Goal: Task Accomplishment & Management: Complete application form

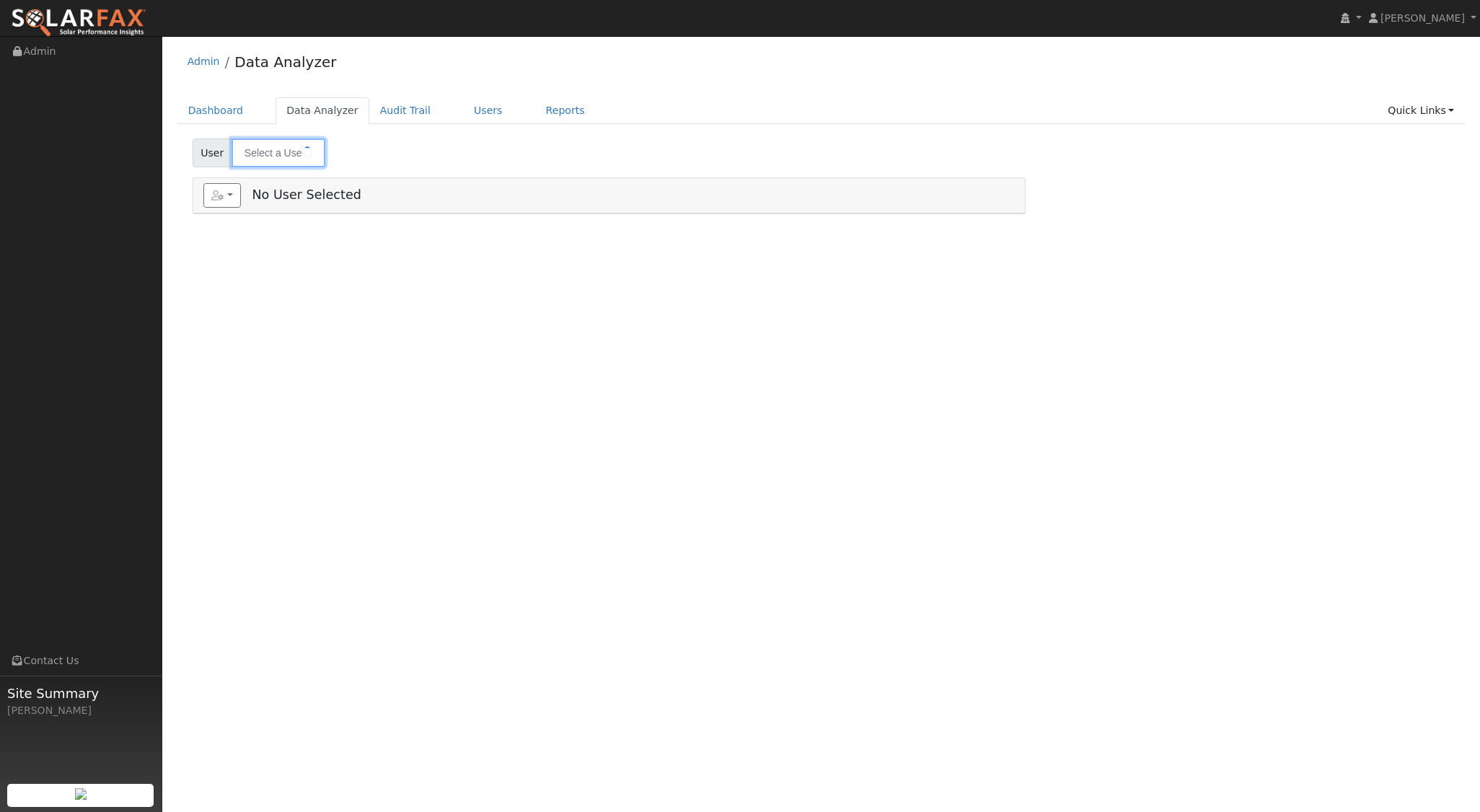
type input "Frederic Murray"
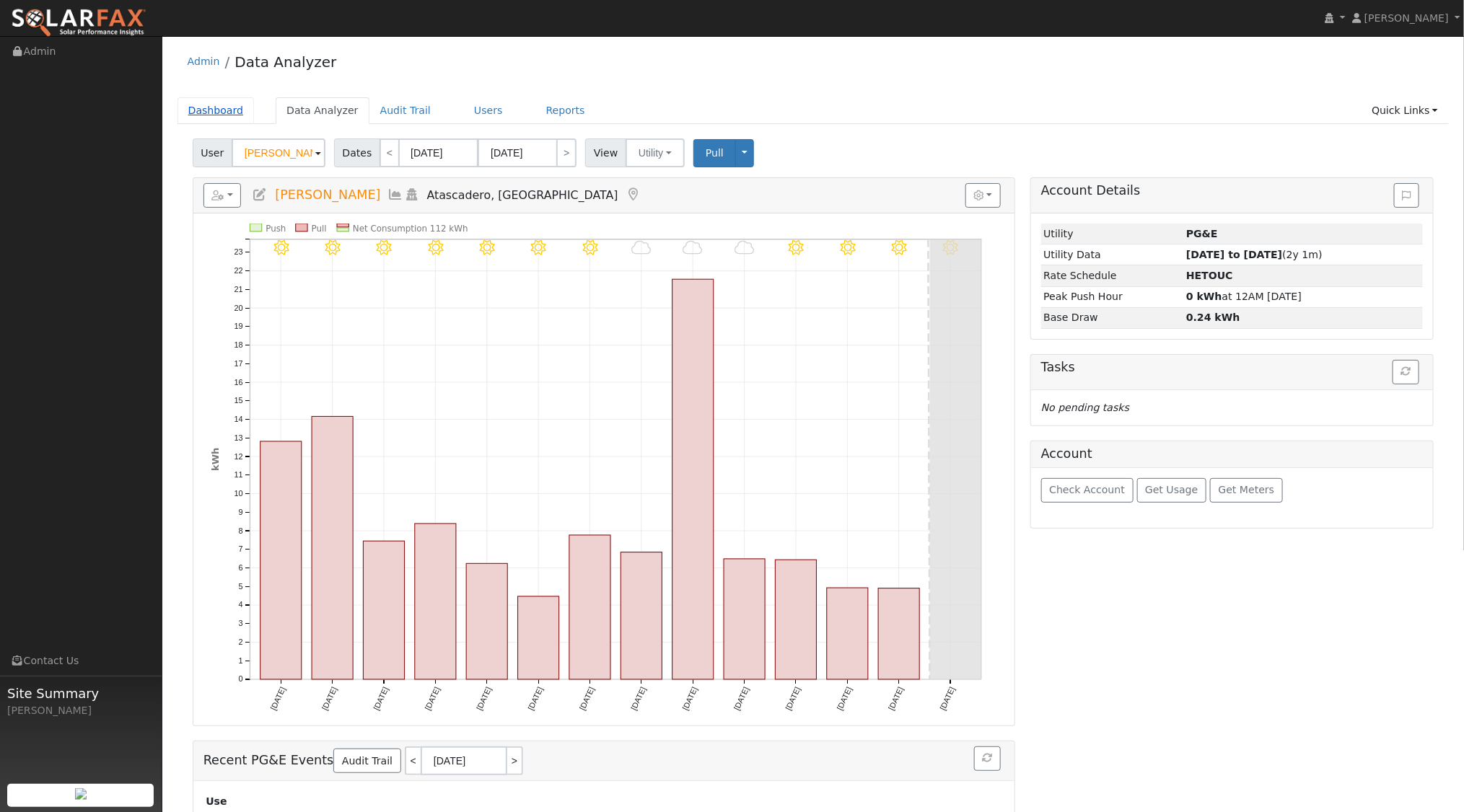
click at [208, 107] on link "Dashboard" at bounding box center [216, 111] width 77 height 27
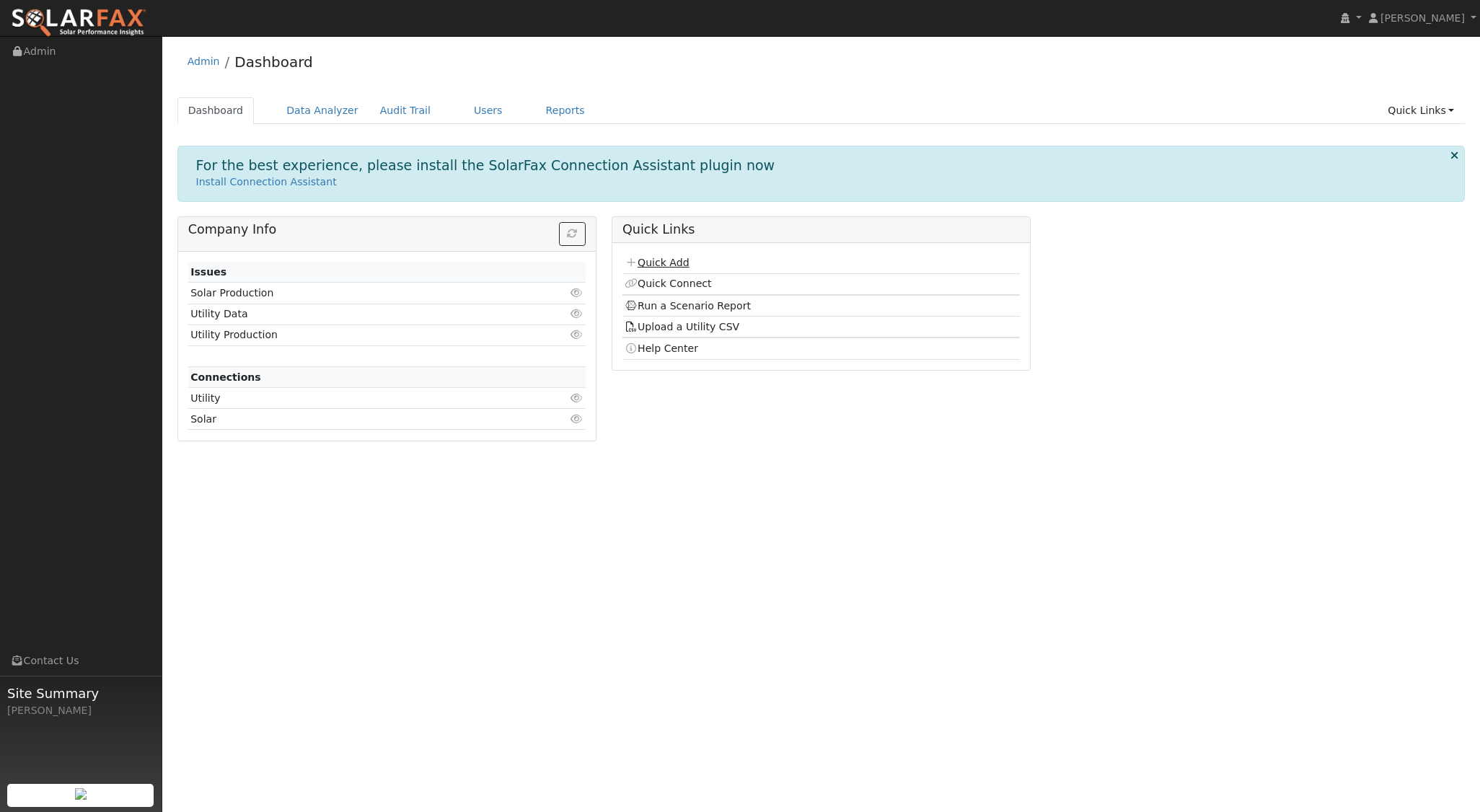
click at [663, 260] on link "Quick Add" at bounding box center [657, 262] width 65 height 12
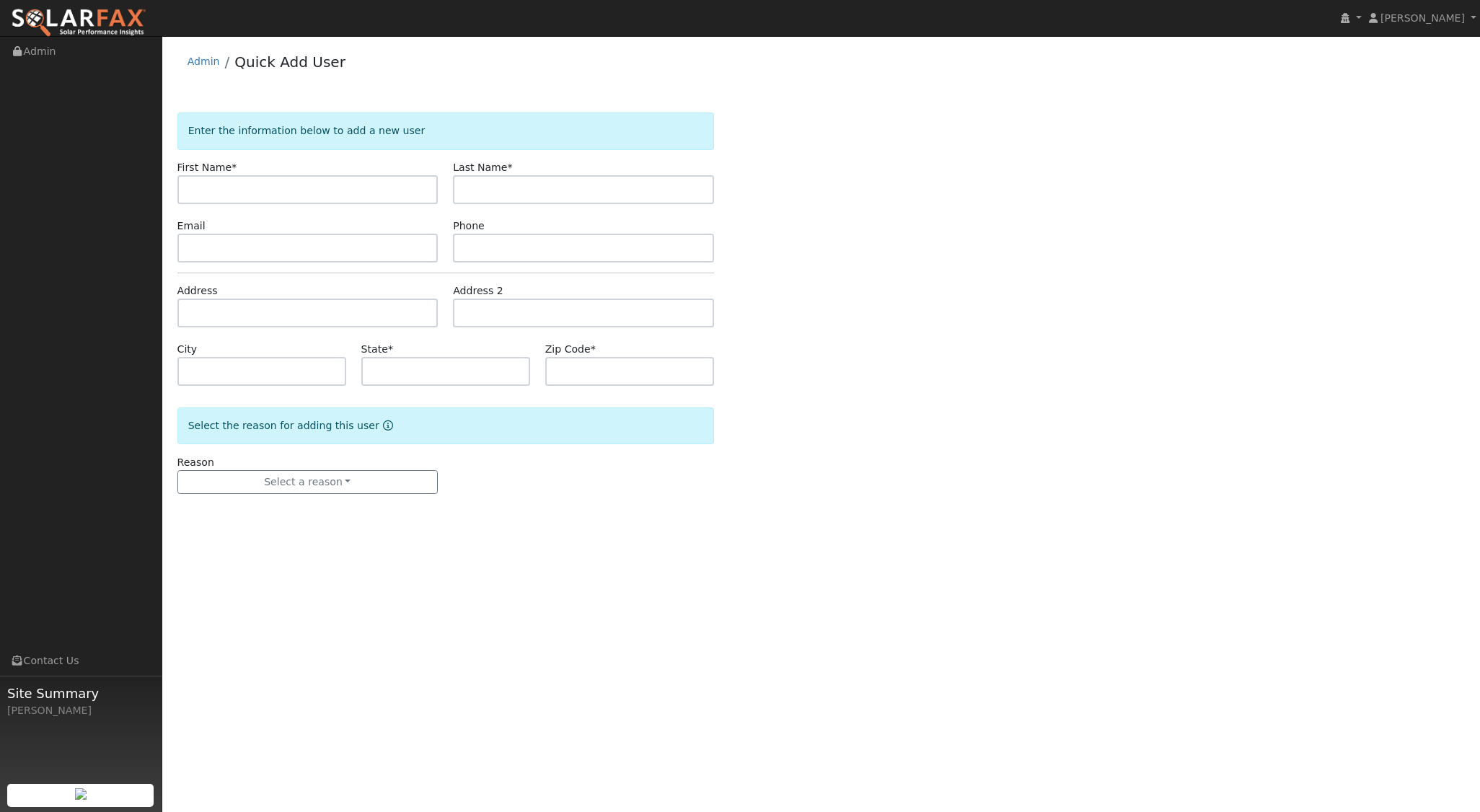
type input "2"
click at [303, 193] on input "Scottq" at bounding box center [308, 189] width 261 height 29
type input "[PERSON_NAME]"
type input "Chaves"
click at [238, 309] on input "text" at bounding box center [308, 313] width 261 height 29
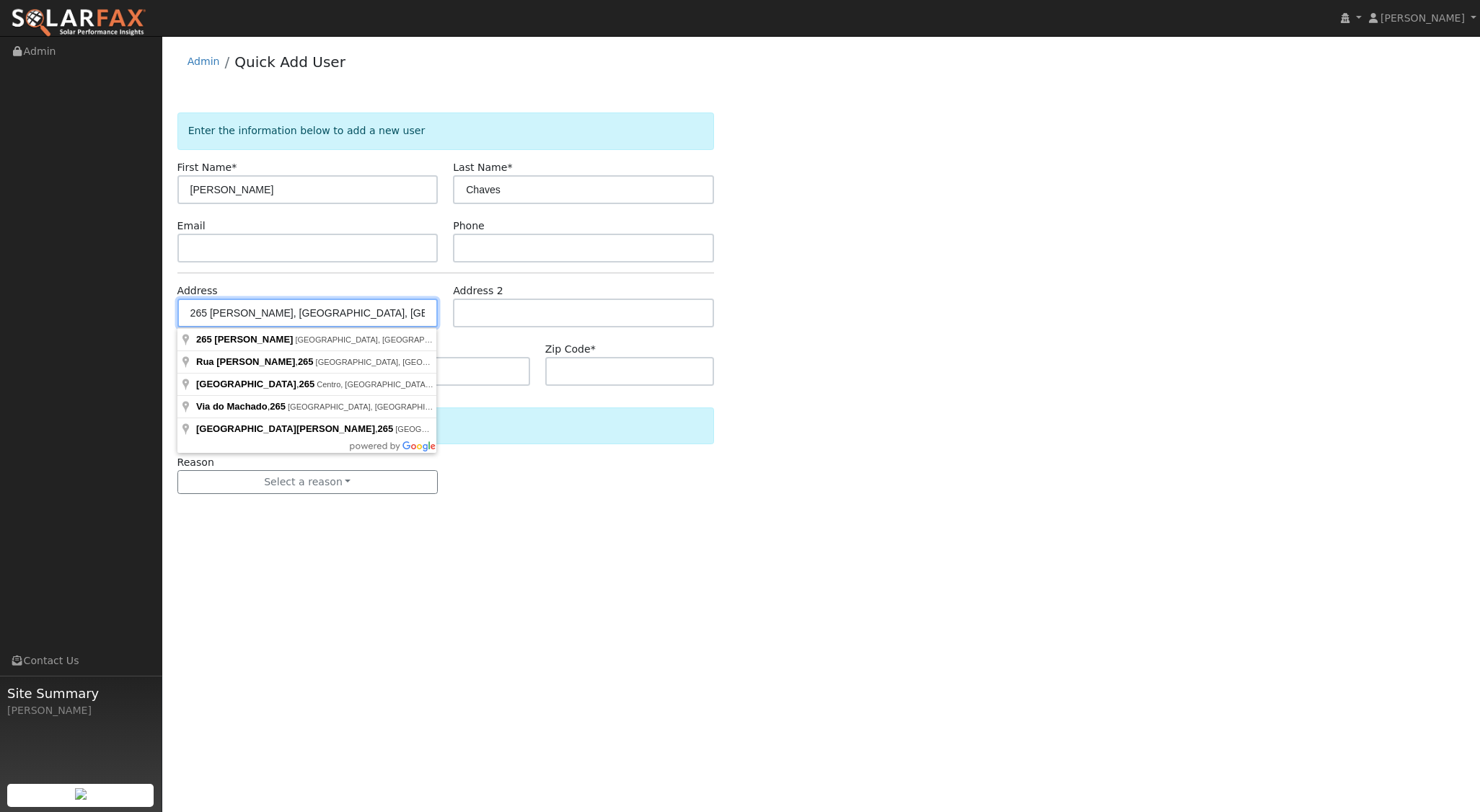
type input "[GEOGRAPHIC_DATA][PERSON_NAME]"
type input "[GEOGRAPHIC_DATA]"
type input "CA"
type input "93401"
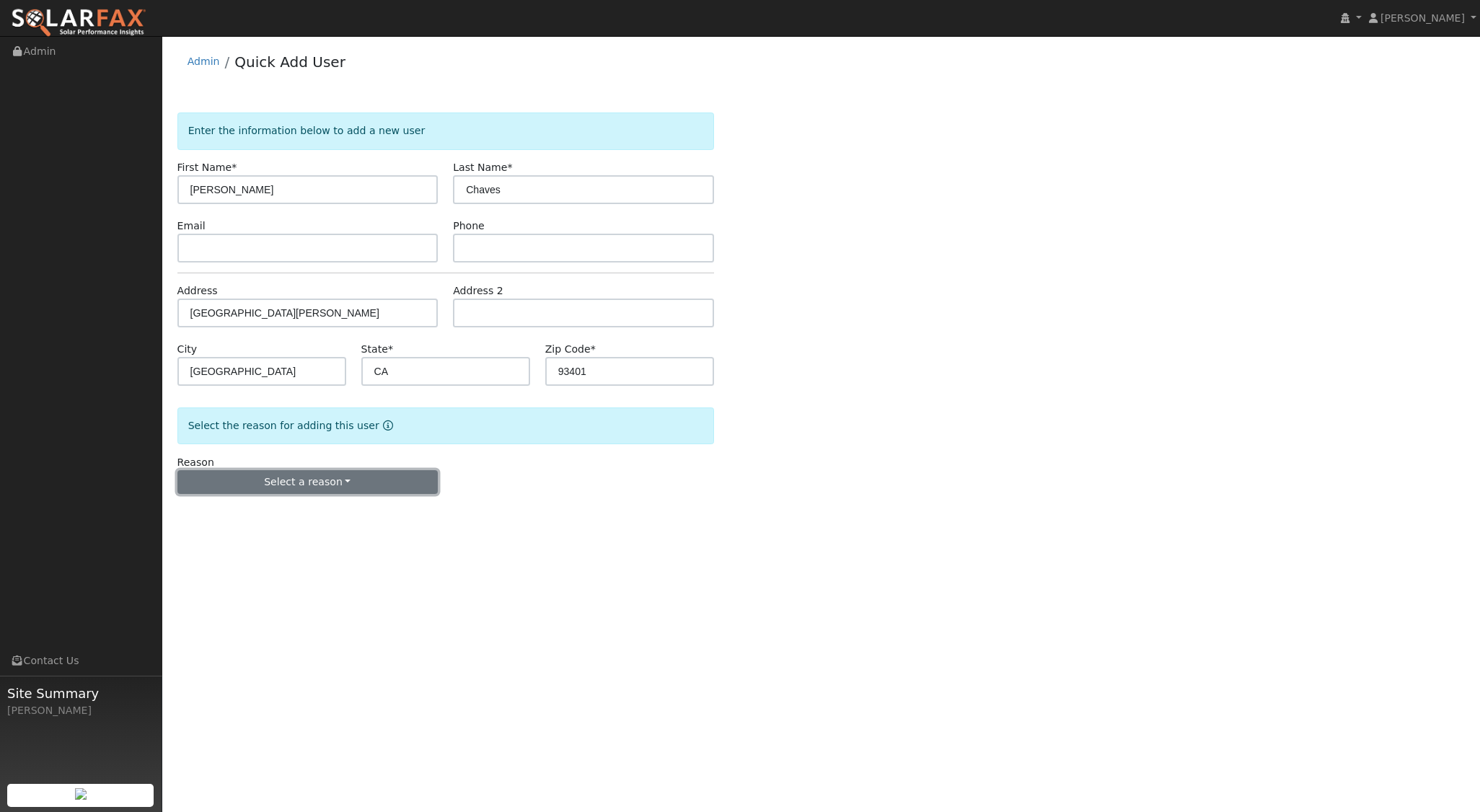
click at [318, 487] on button "Select a reason" at bounding box center [308, 482] width 261 height 24
click at [241, 511] on link "New lead" at bounding box center [258, 511] width 160 height 21
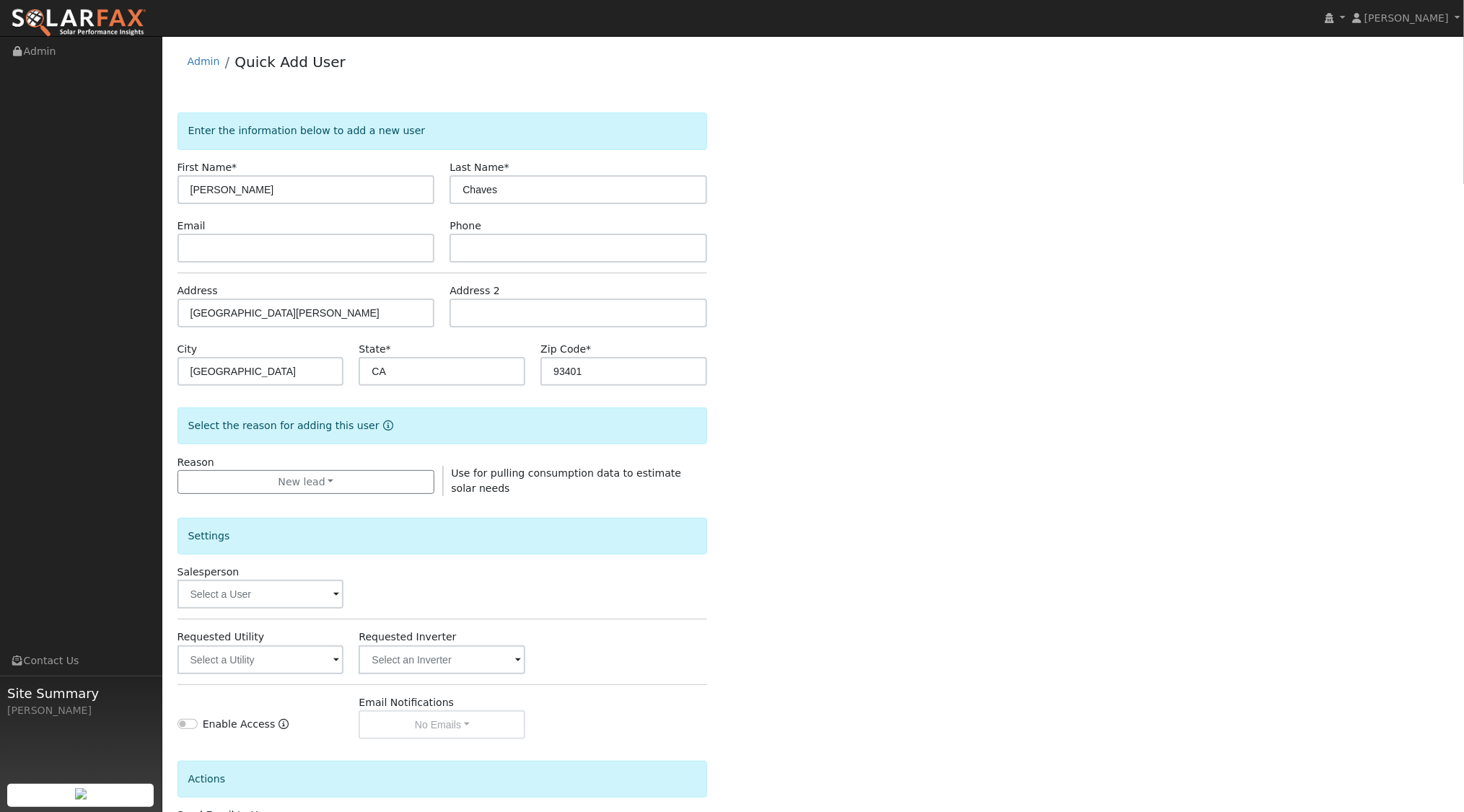
click at [333, 592] on span at bounding box center [336, 595] width 5 height 16
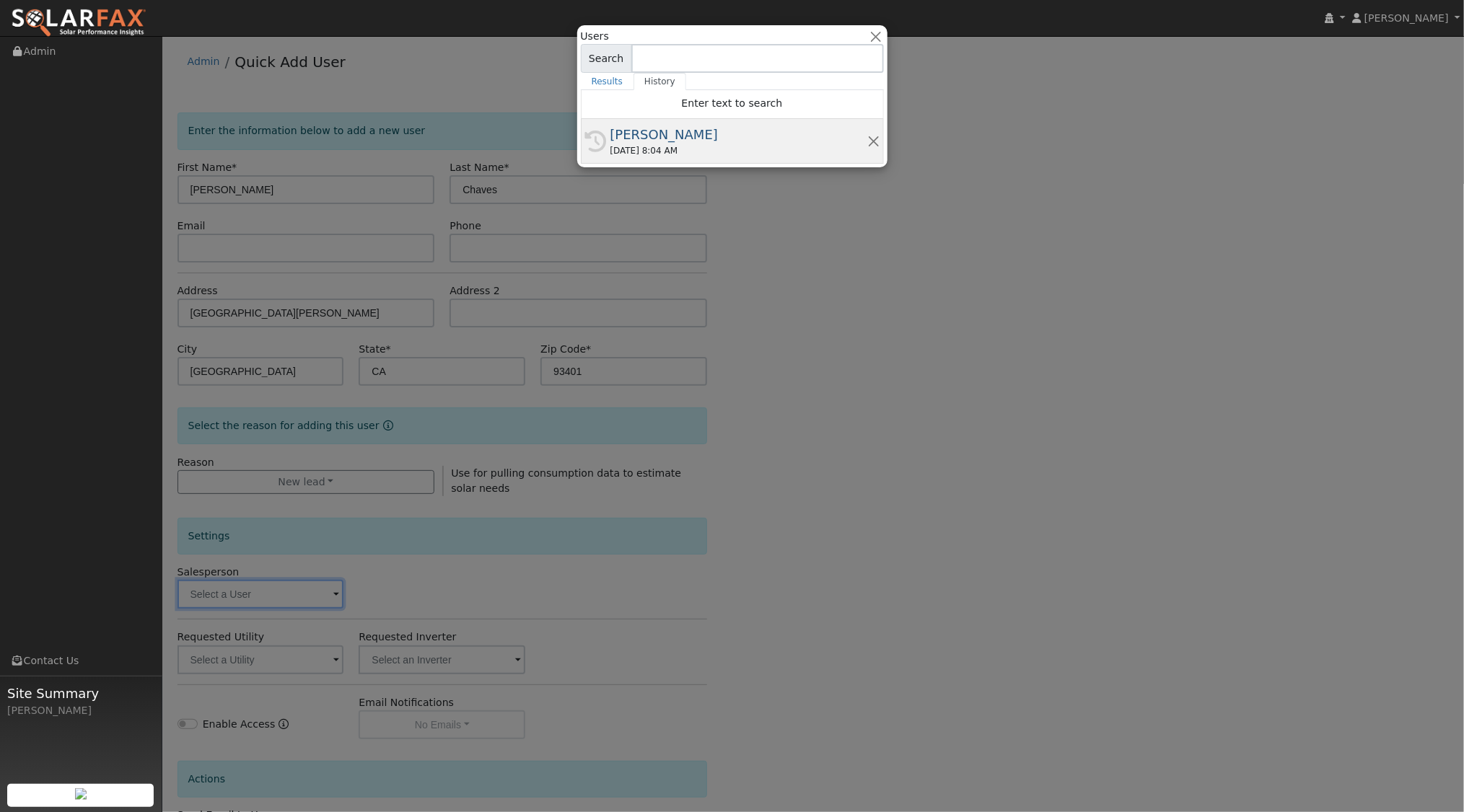
click at [668, 145] on div "[DATE] 8:04 AM" at bounding box center [739, 151] width 257 height 13
type input "[PERSON_NAME]"
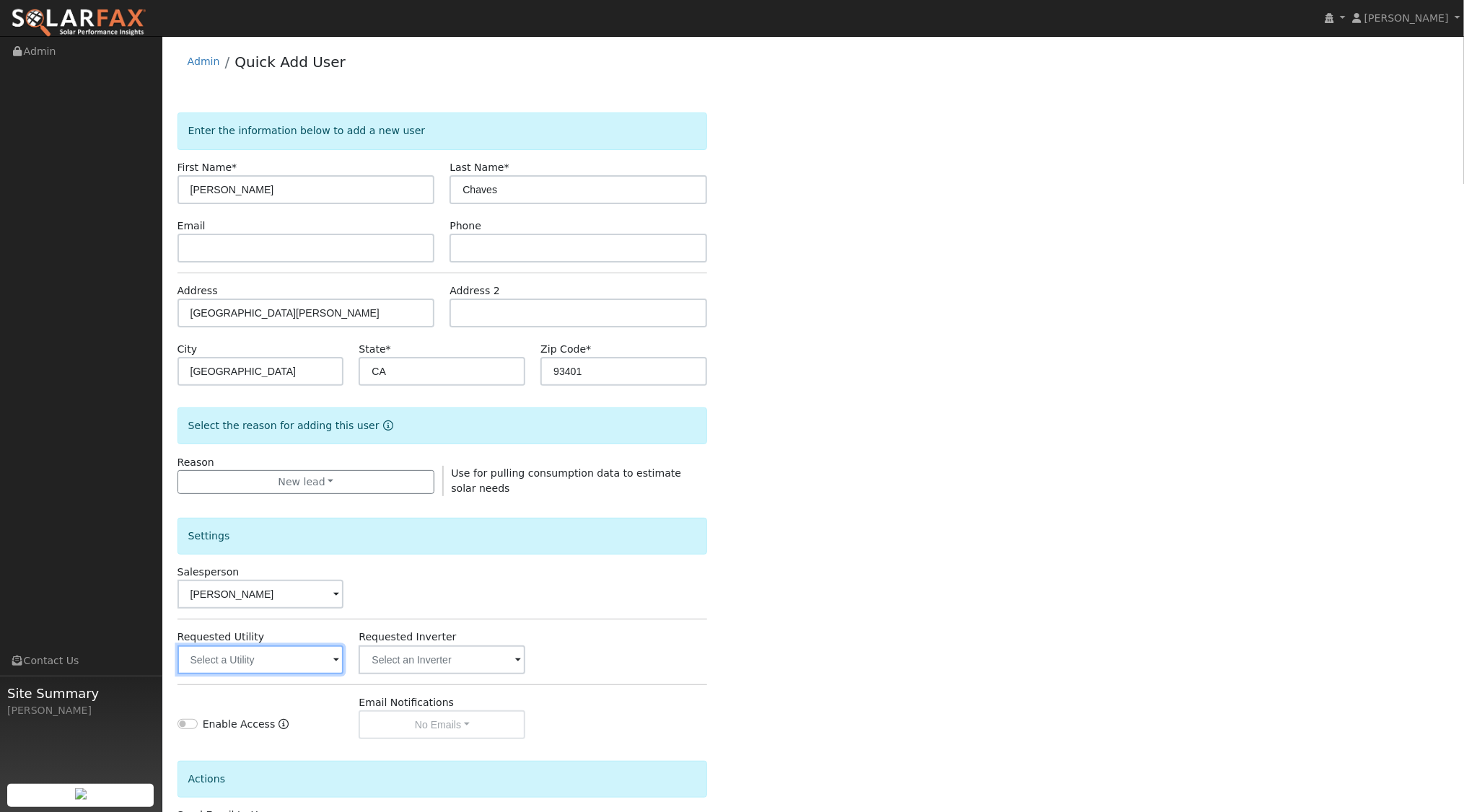
click at [307, 666] on input "text" at bounding box center [261, 659] width 167 height 29
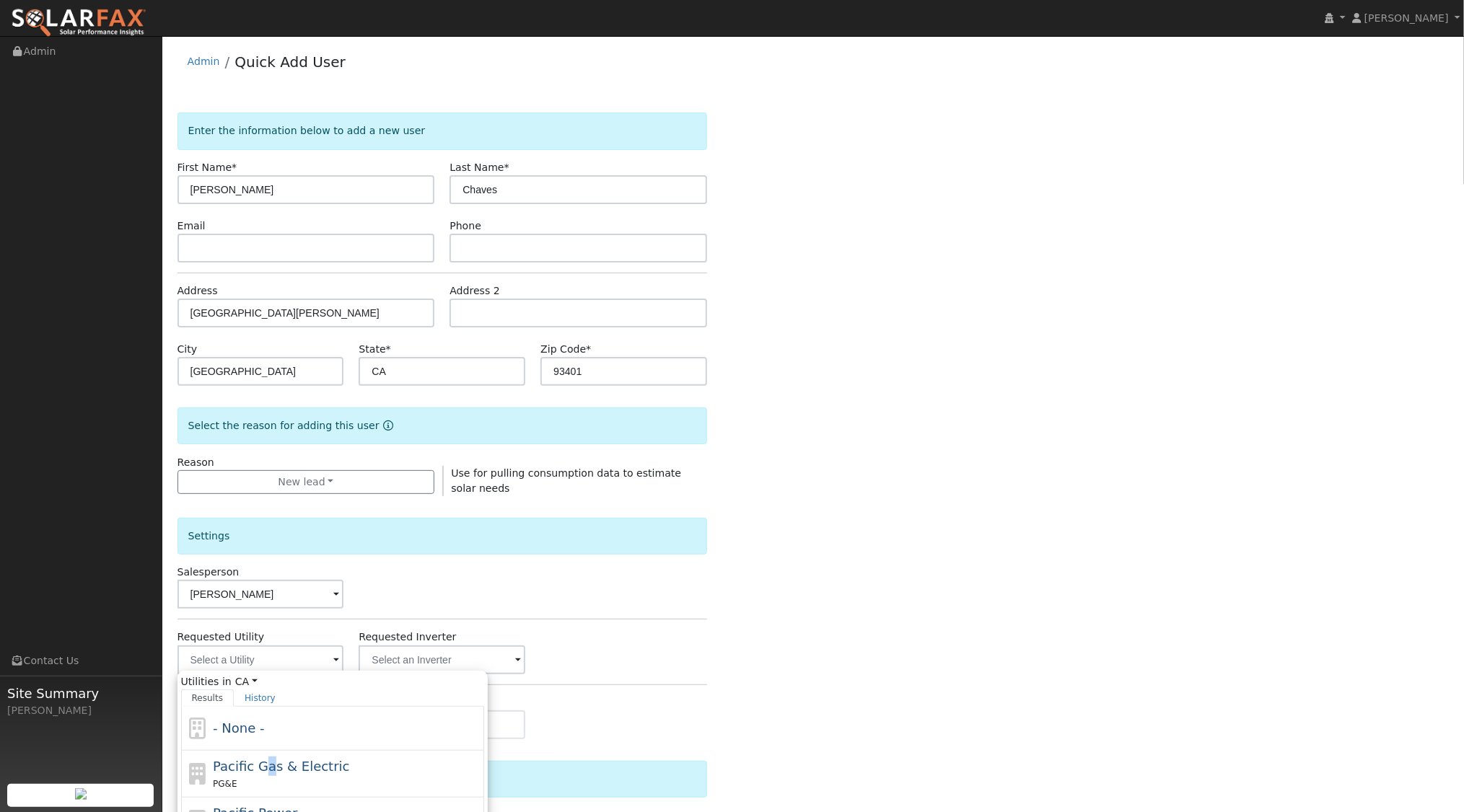
click at [264, 768] on span "Pacific Gas & Electric" at bounding box center [281, 766] width 136 height 15
type input "Pacific Gas & Electric"
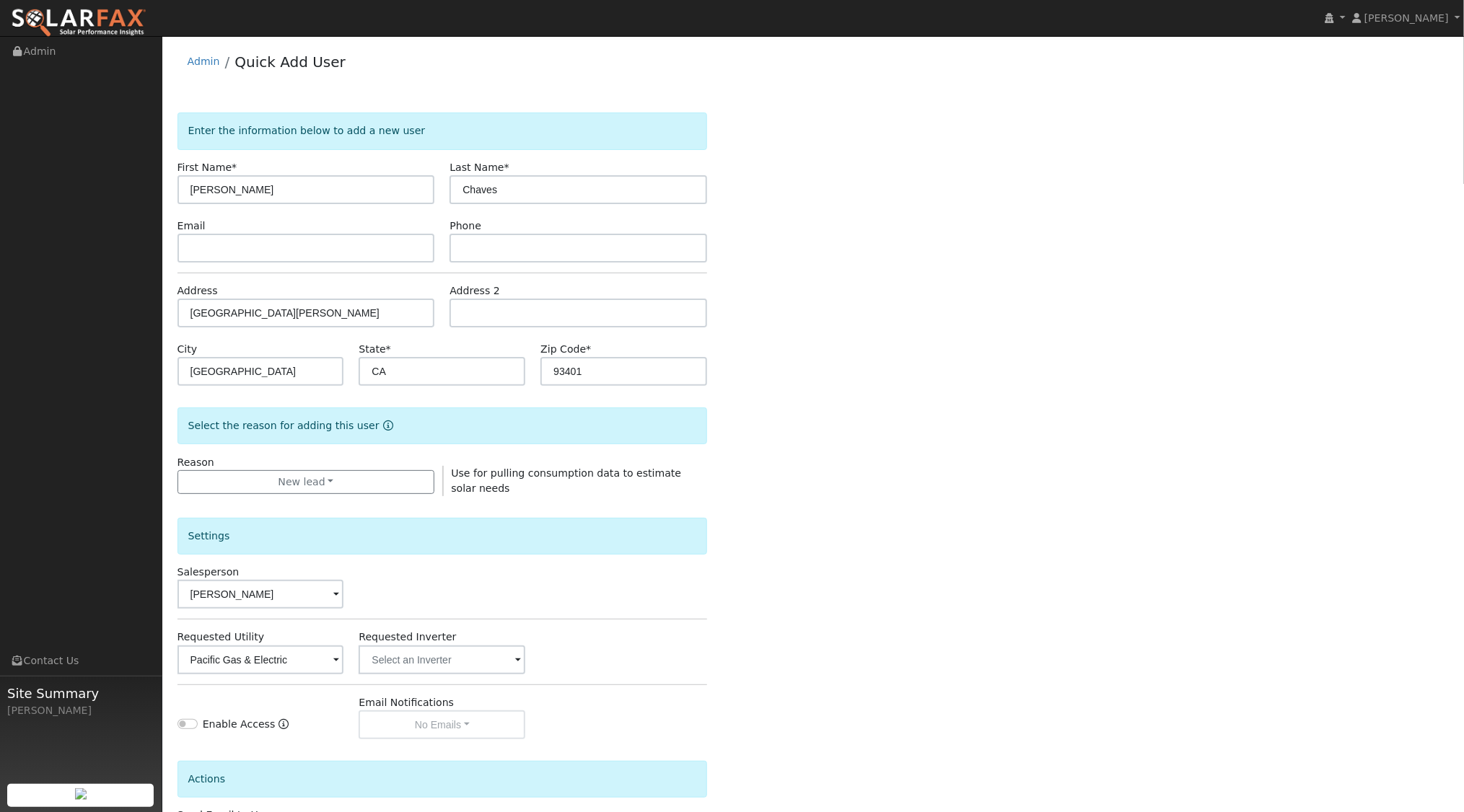
scroll to position [119, 0]
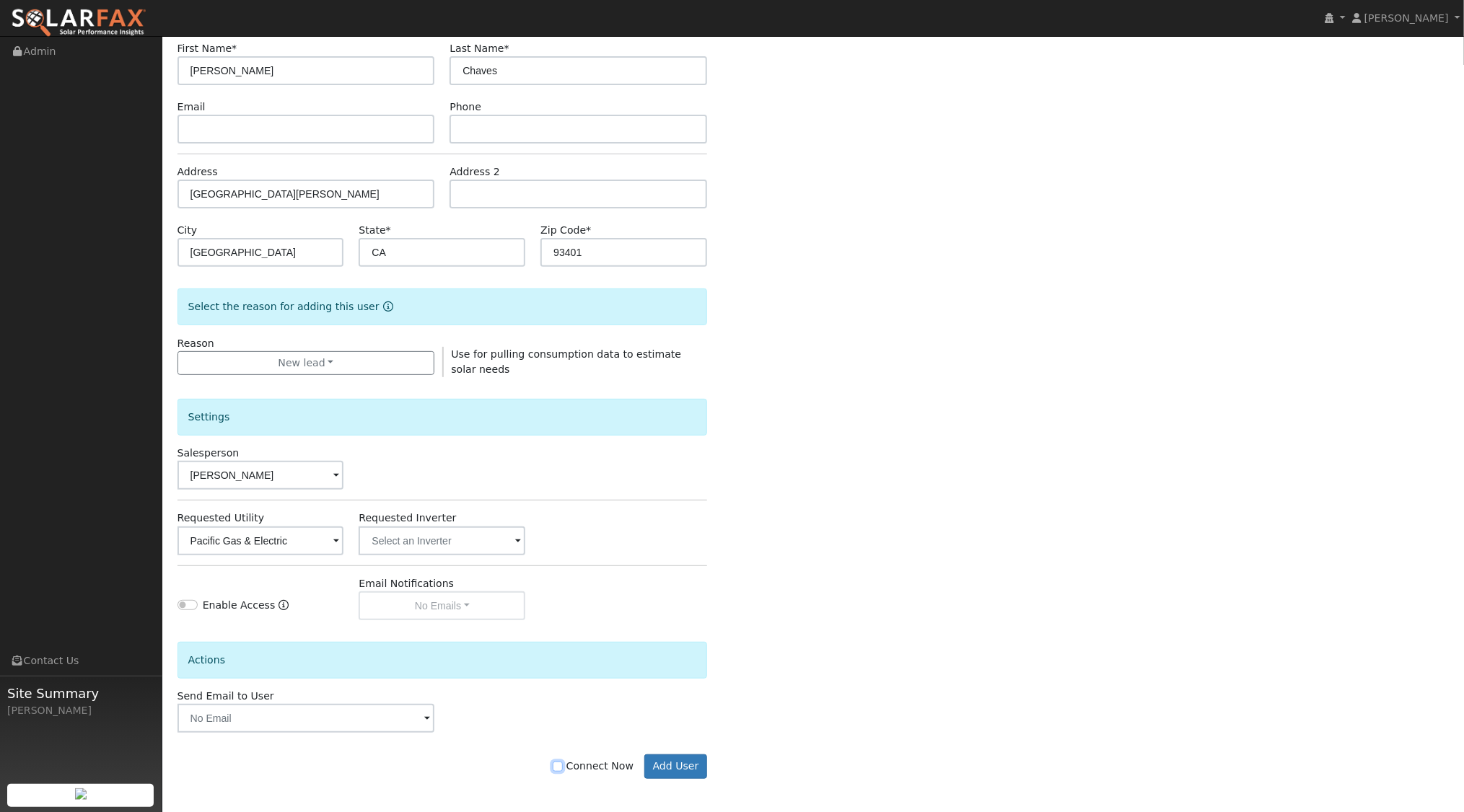
click at [563, 763] on input "Connect Now" at bounding box center [557, 766] width 10 height 10
checkbox input "true"
click at [680, 757] on button "Add User" at bounding box center [676, 766] width 63 height 24
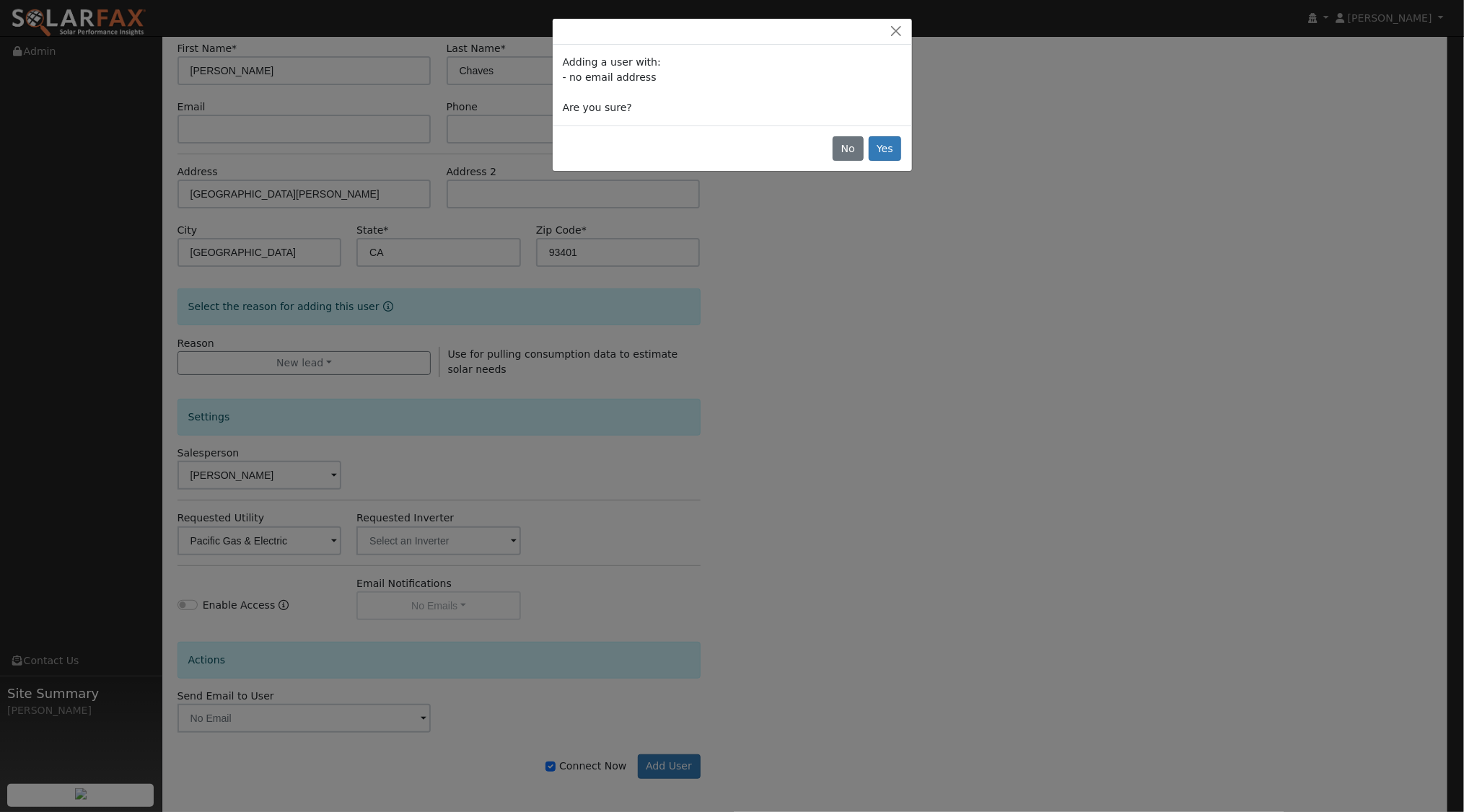
scroll to position [117, 0]
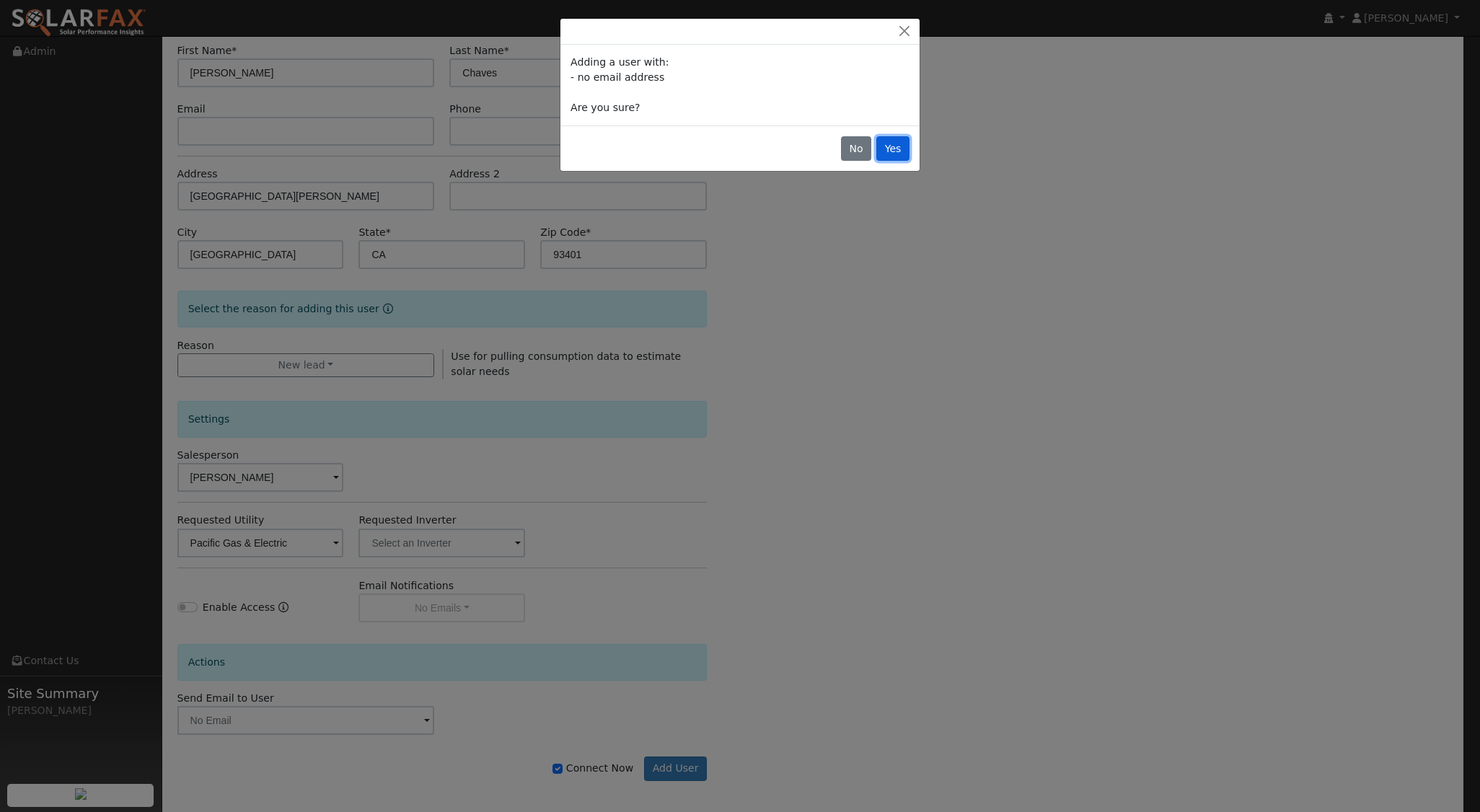
click at [900, 141] on button "Yes" at bounding box center [893, 148] width 33 height 24
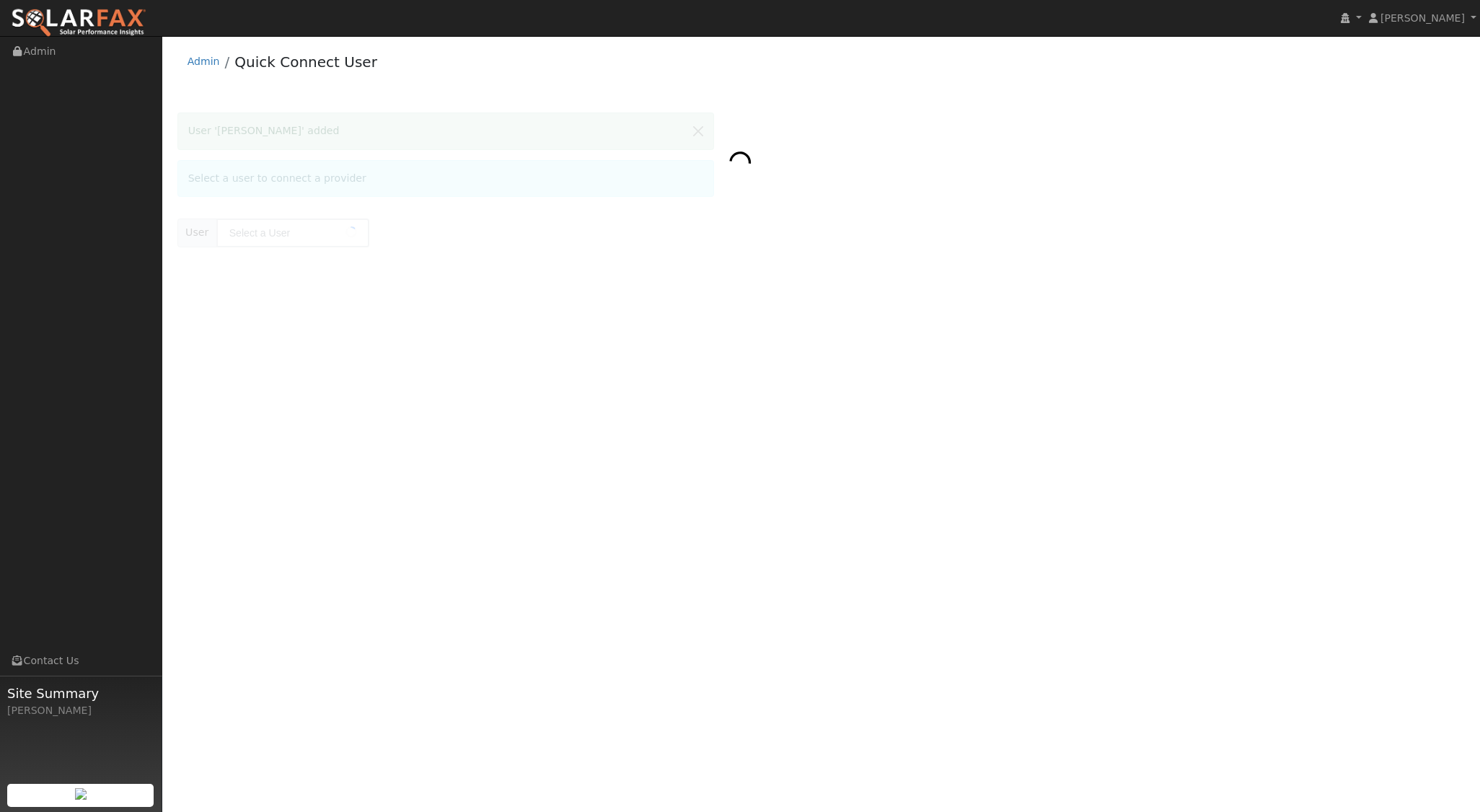
type input "Scott Chaves"
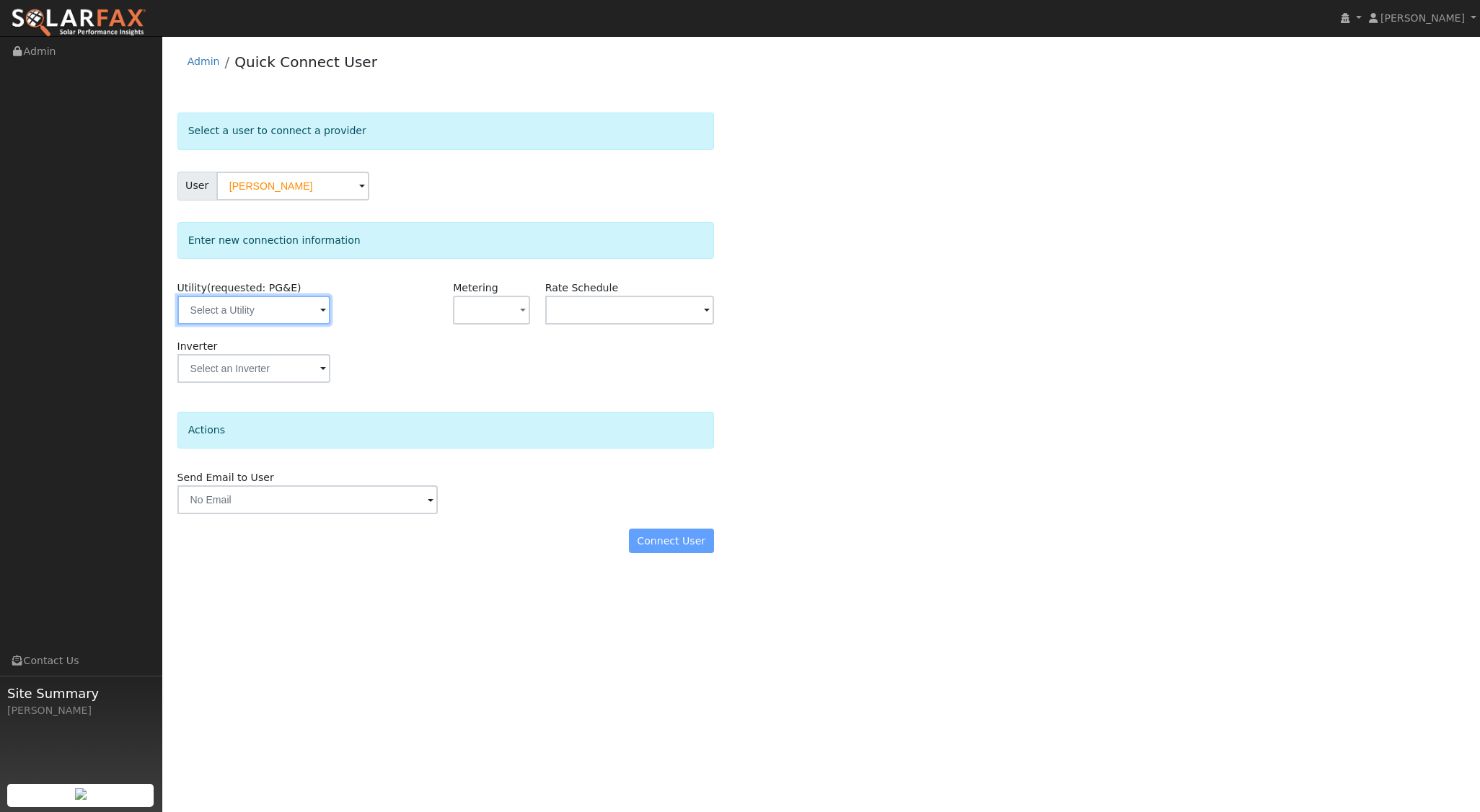
click at [292, 318] on input "text" at bounding box center [254, 310] width 153 height 29
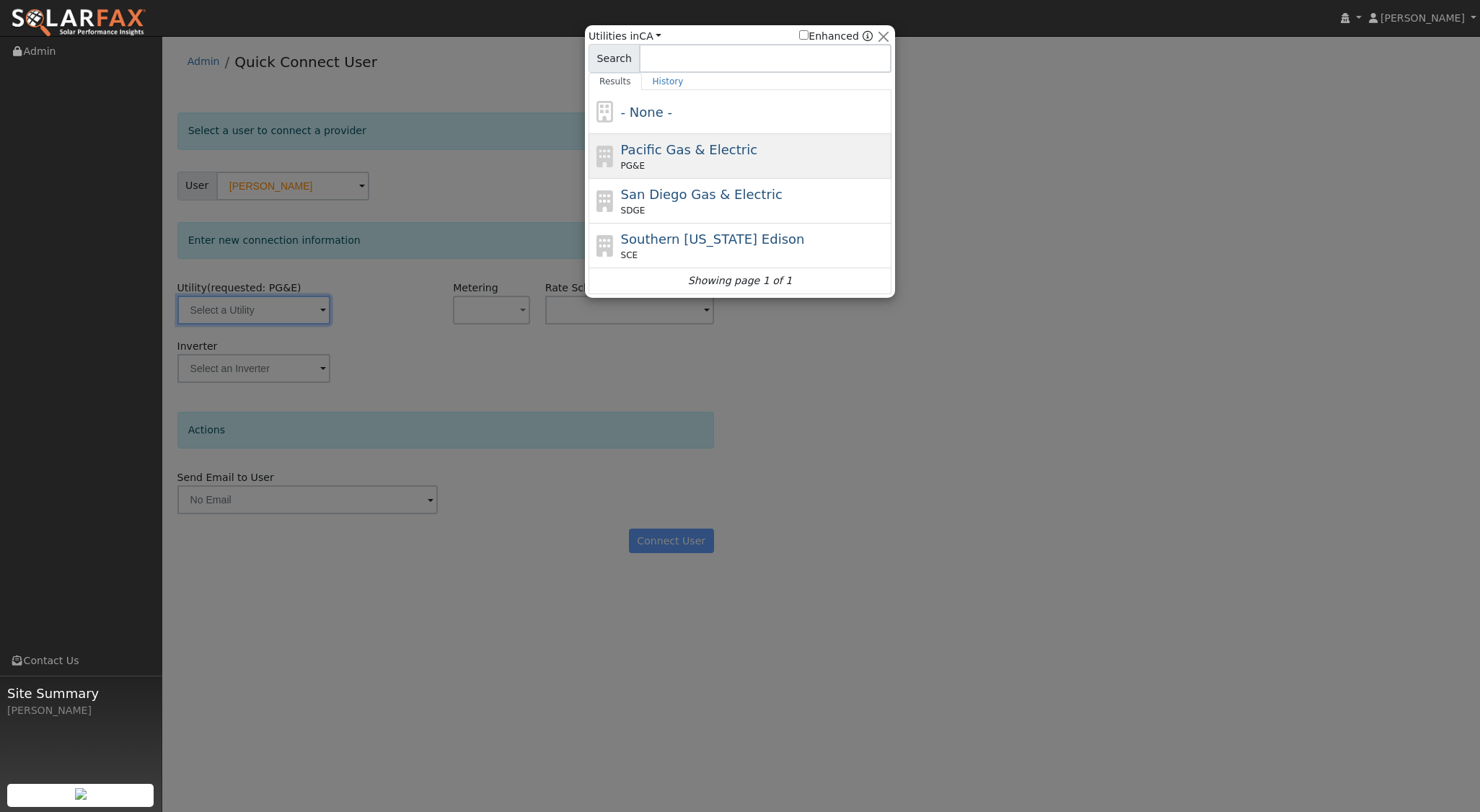
click at [700, 160] on div "PG&E" at bounding box center [755, 166] width 267 height 13
type input "PG&E"
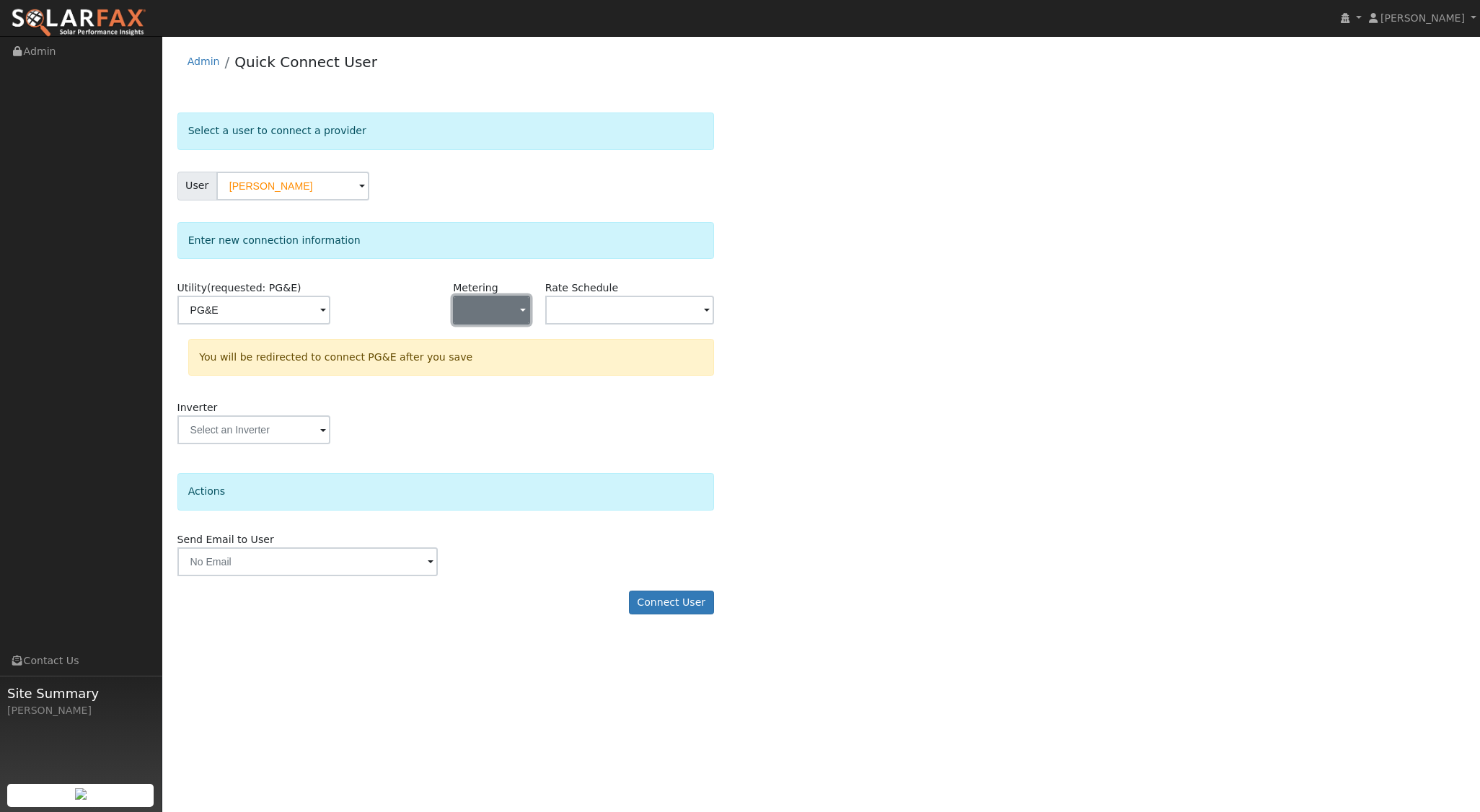
click at [513, 310] on button "button" at bounding box center [491, 310] width 76 height 29
click at [485, 362] on link "NEM" at bounding box center [504, 361] width 101 height 21
click at [683, 317] on input "text" at bounding box center [630, 310] width 169 height 29
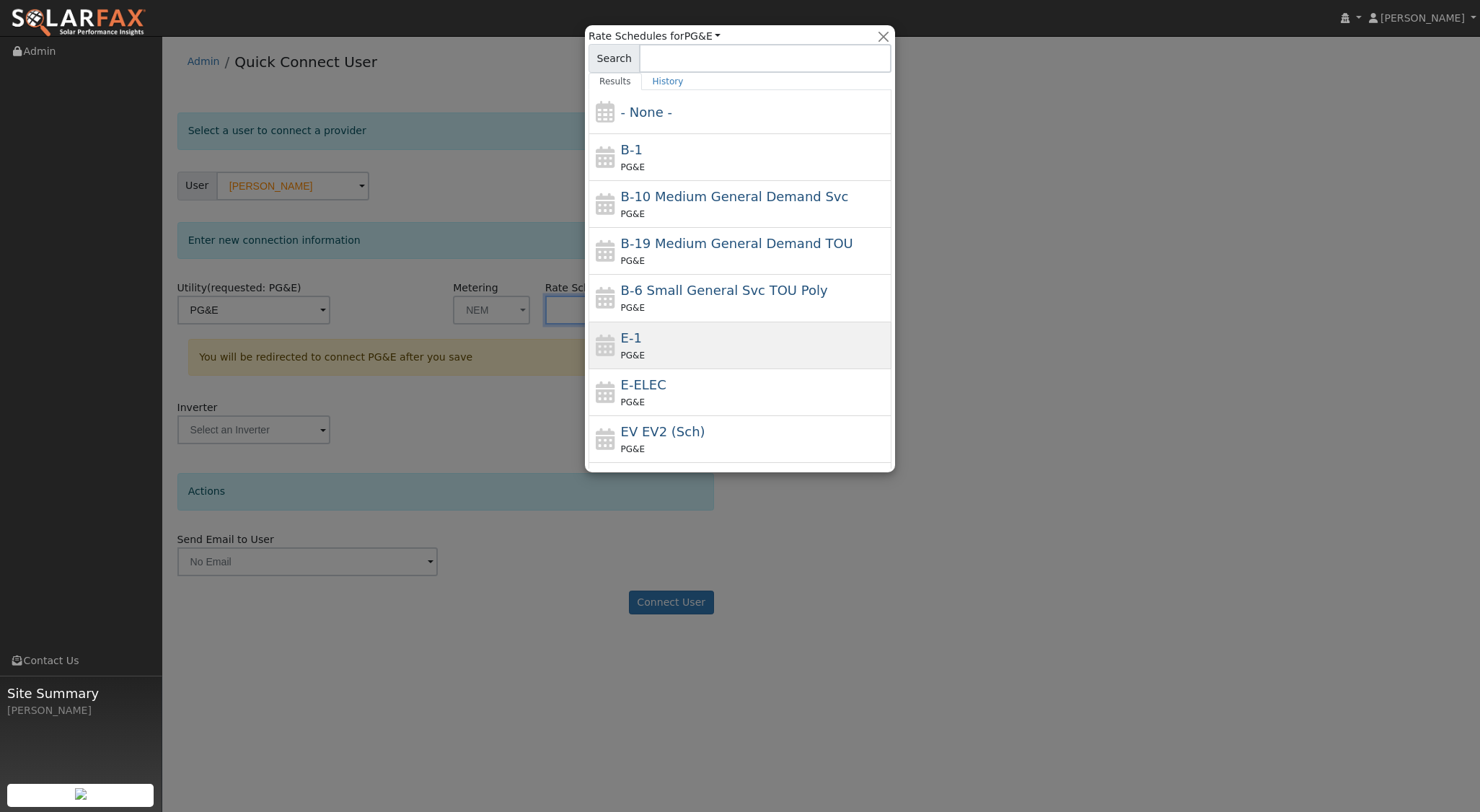
scroll to position [109, 0]
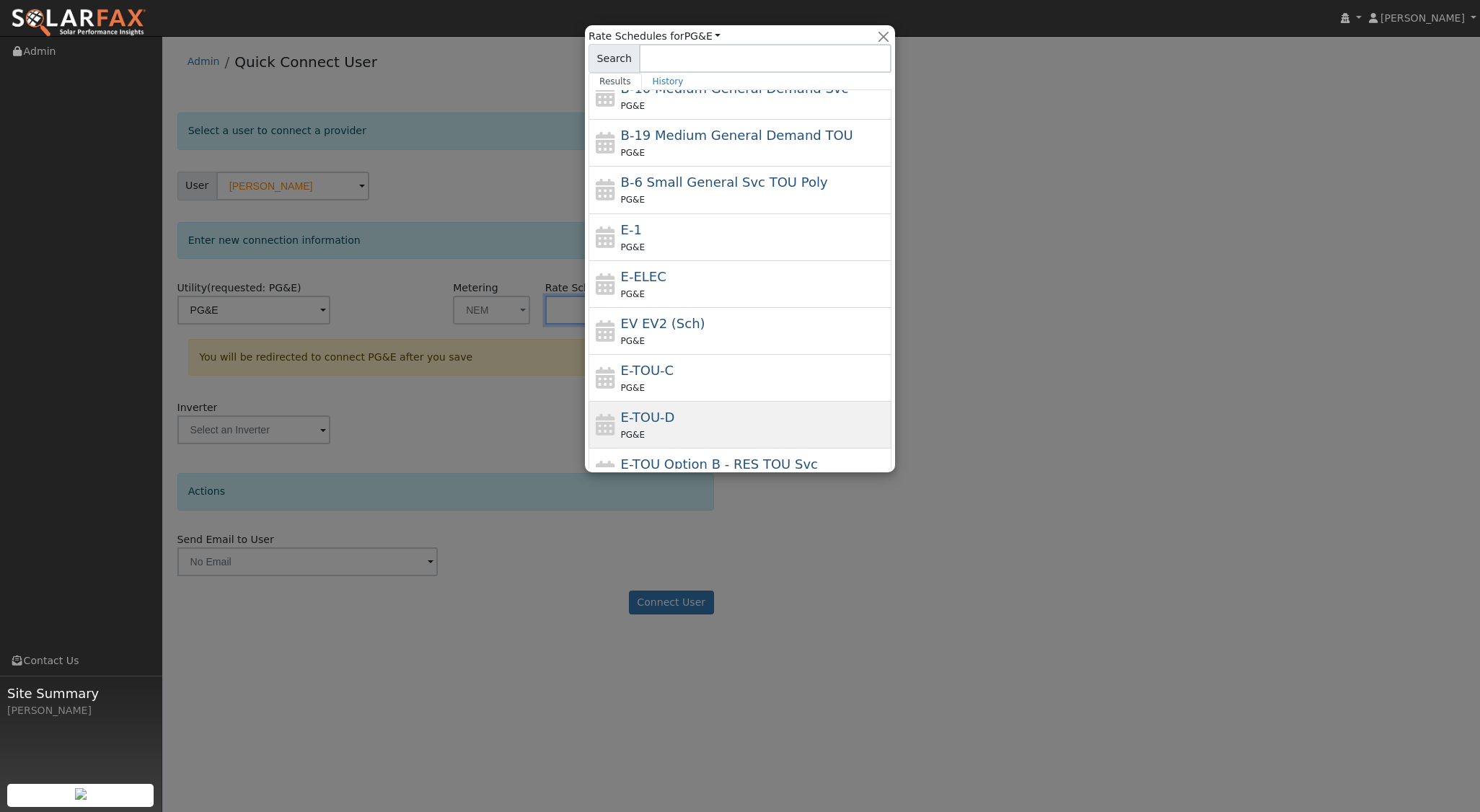
click at [673, 413] on div "E-TOU-D PG&E" at bounding box center [755, 424] width 267 height 35
type input "E-TOU-D"
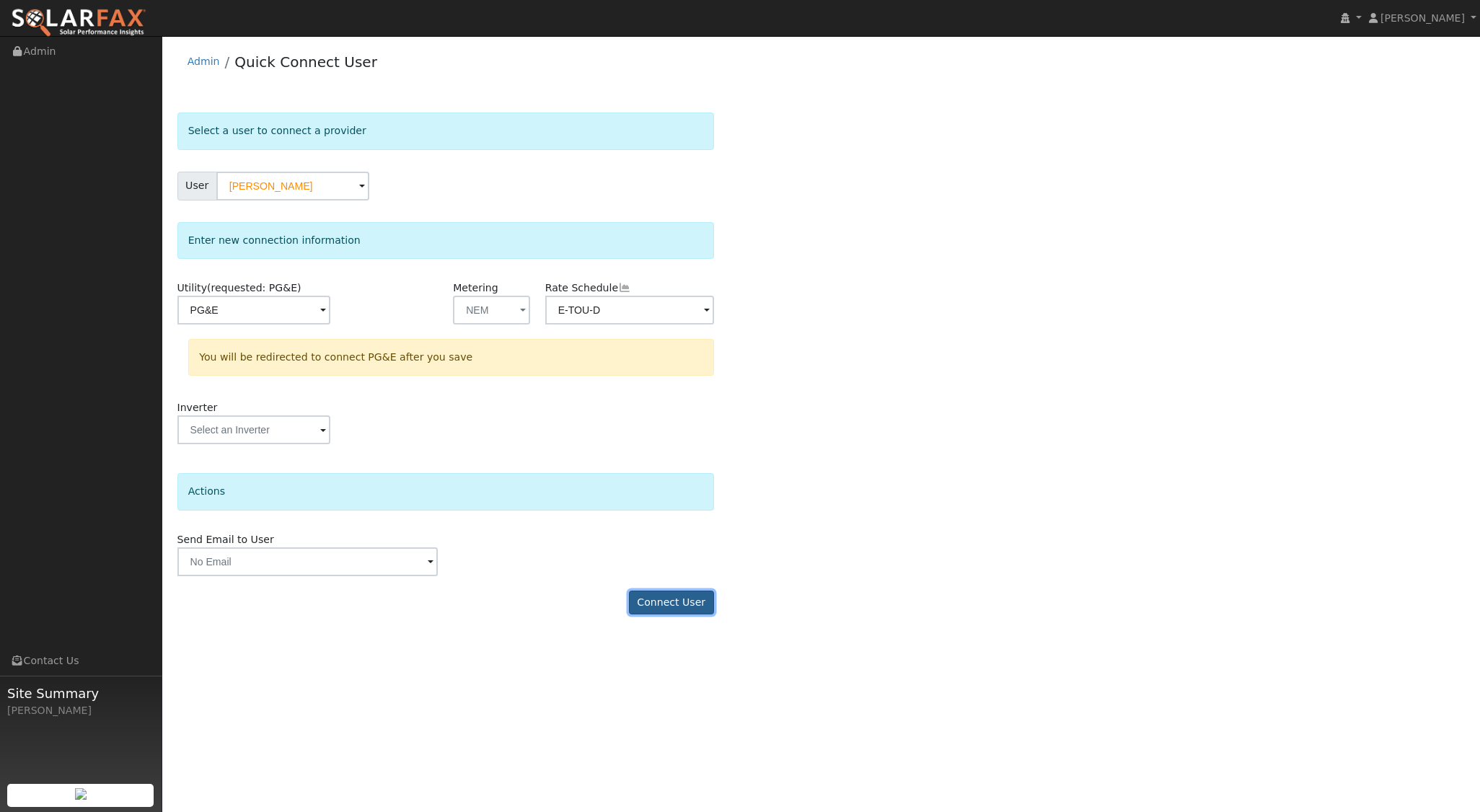
click at [686, 598] on button "Connect User" at bounding box center [671, 602] width 85 height 24
